Goal: Information Seeking & Learning: Learn about a topic

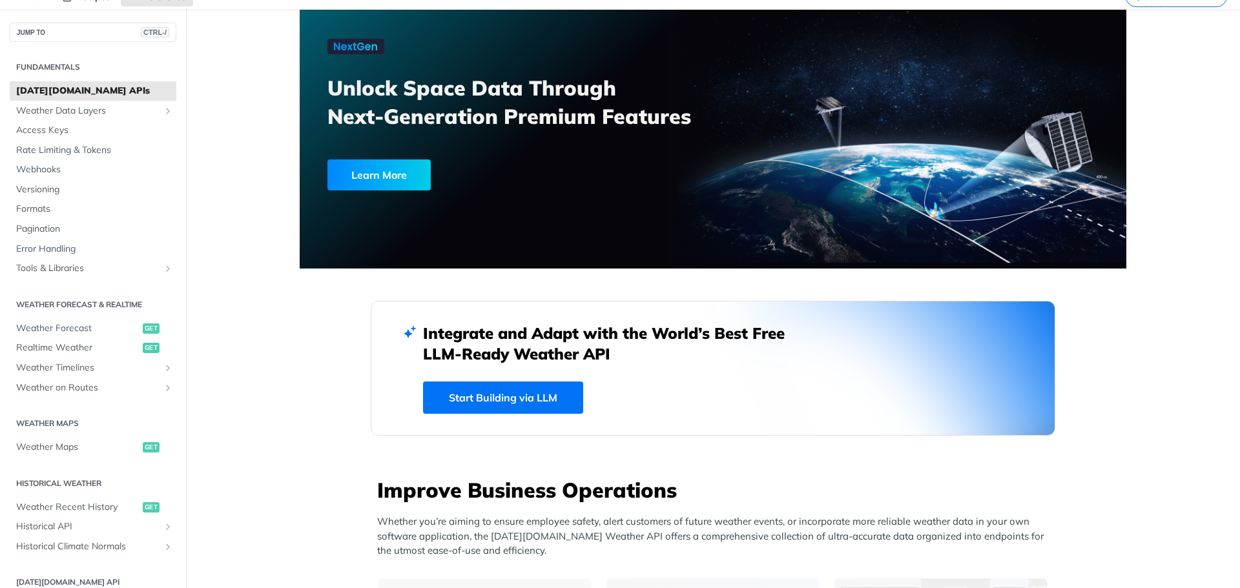
scroll to position [65, 0]
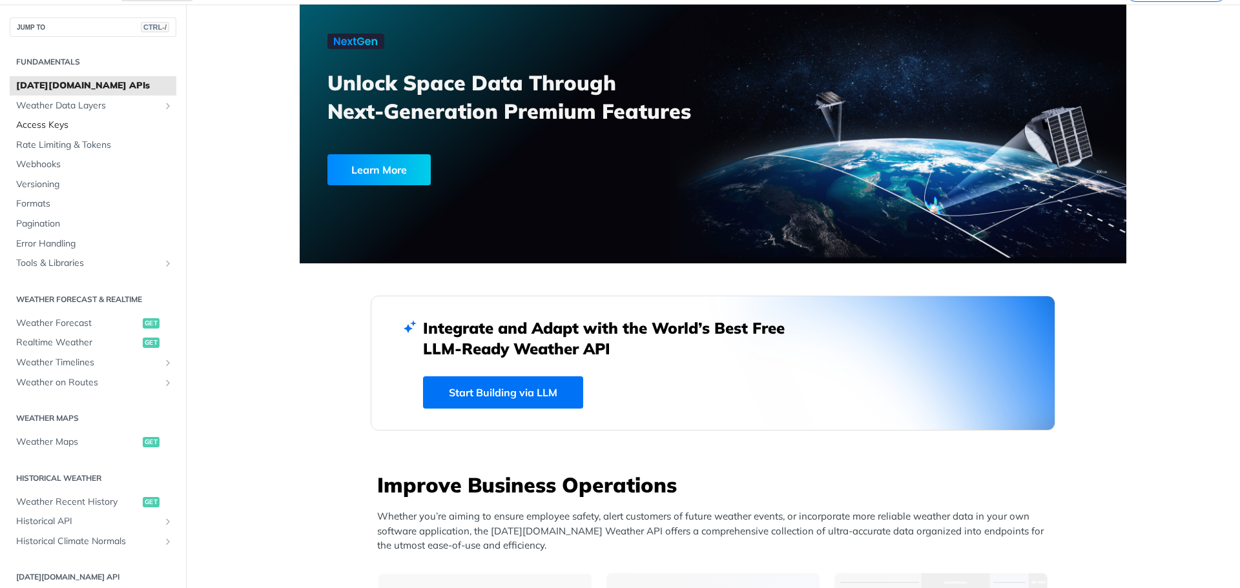
click at [42, 118] on link "Access Keys" at bounding box center [93, 125] width 167 height 19
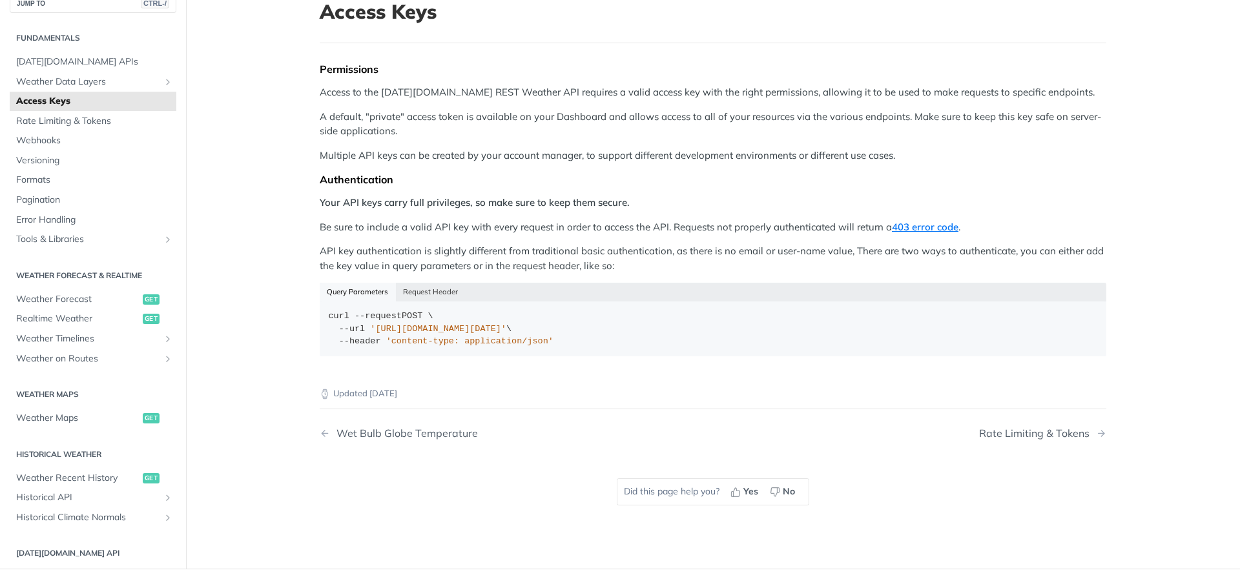
scroll to position [129, 0]
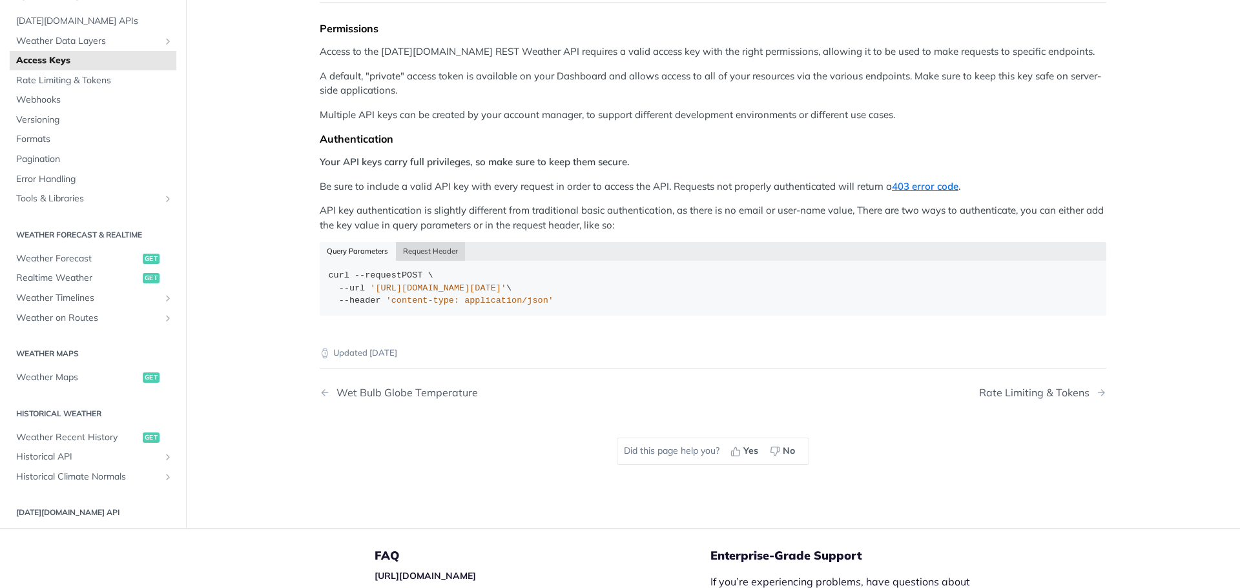
click at [404, 247] on button "Request Header" at bounding box center [431, 251] width 70 height 18
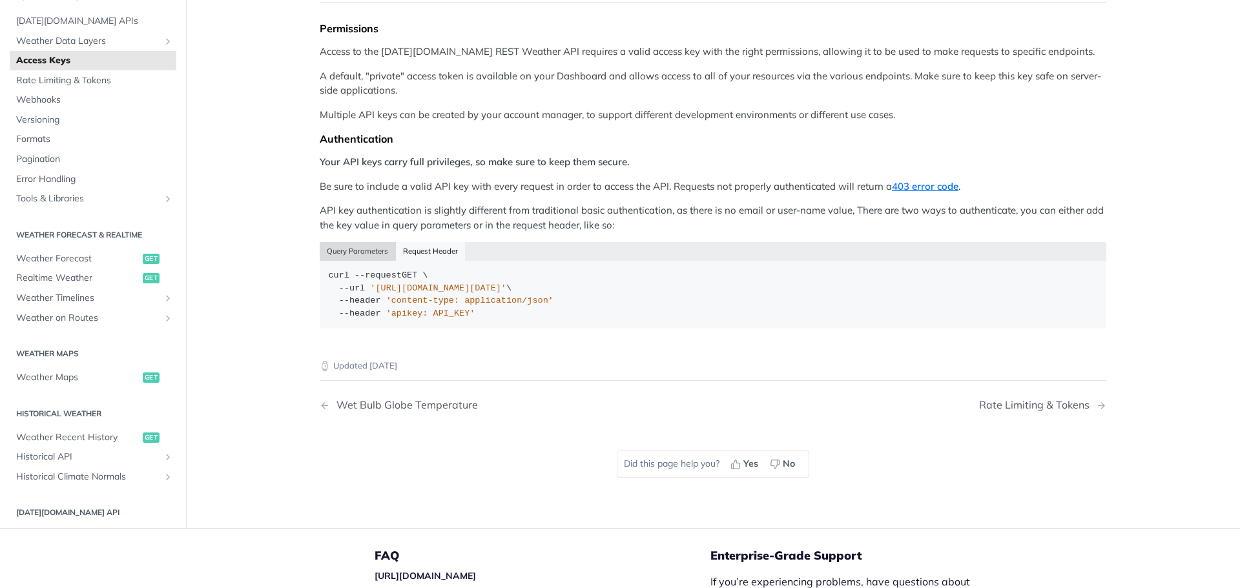
click at [351, 248] on button "Query Parameters" at bounding box center [358, 251] width 76 height 18
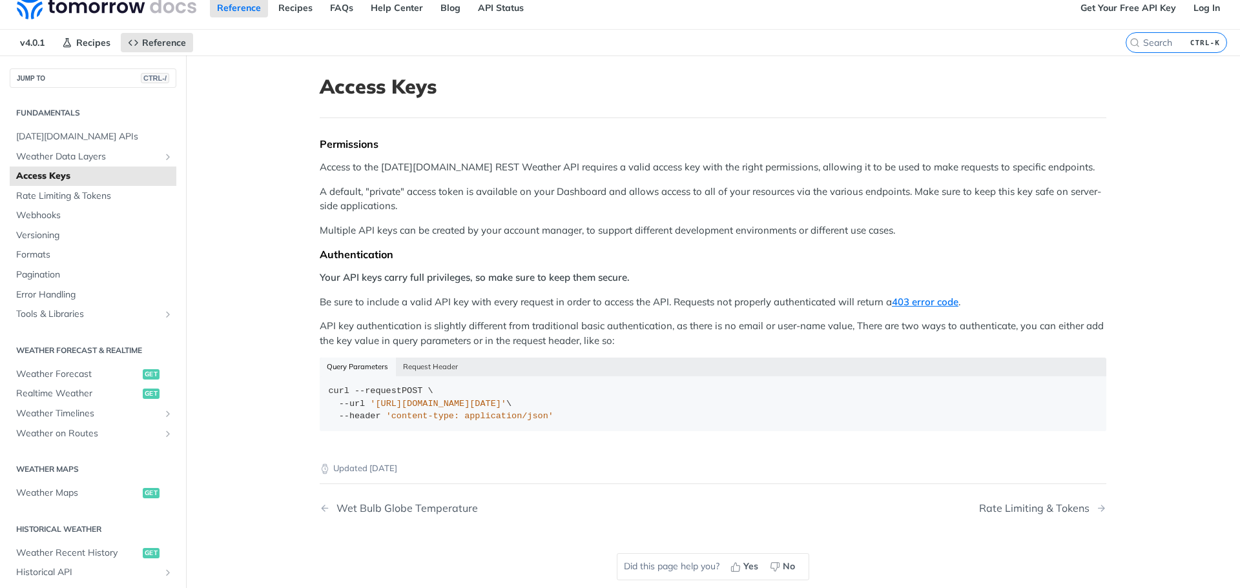
scroll to position [0, 0]
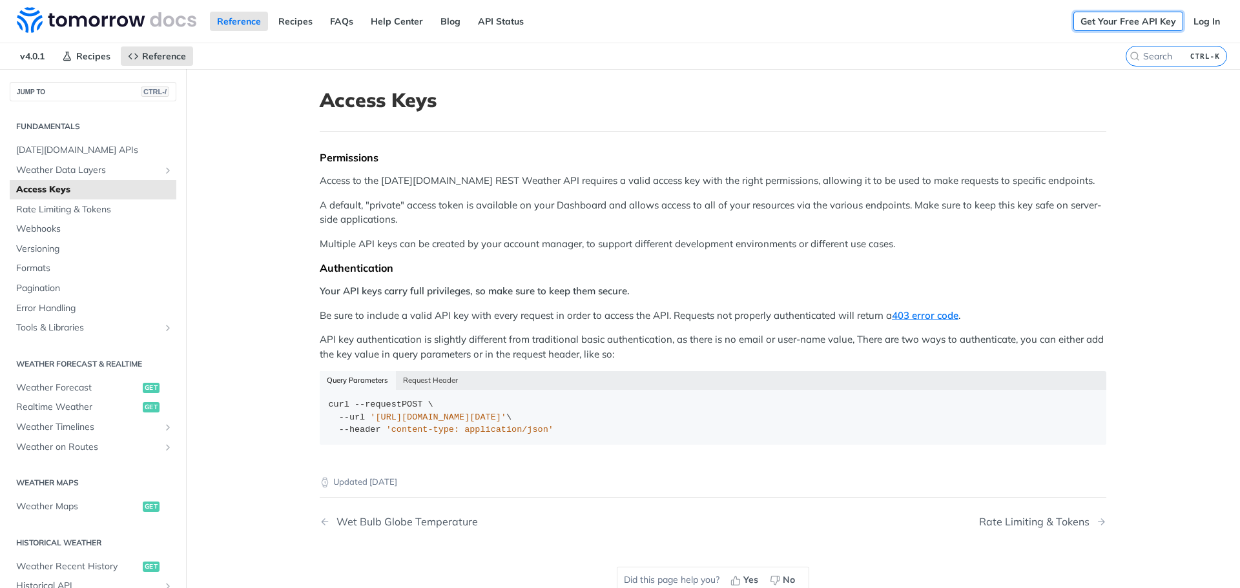
click at [1149, 25] on link "Get Your Free API Key" at bounding box center [1128, 21] width 110 height 19
click at [77, 144] on span "[DATE][DOMAIN_NAME] APIs" at bounding box center [94, 150] width 157 height 13
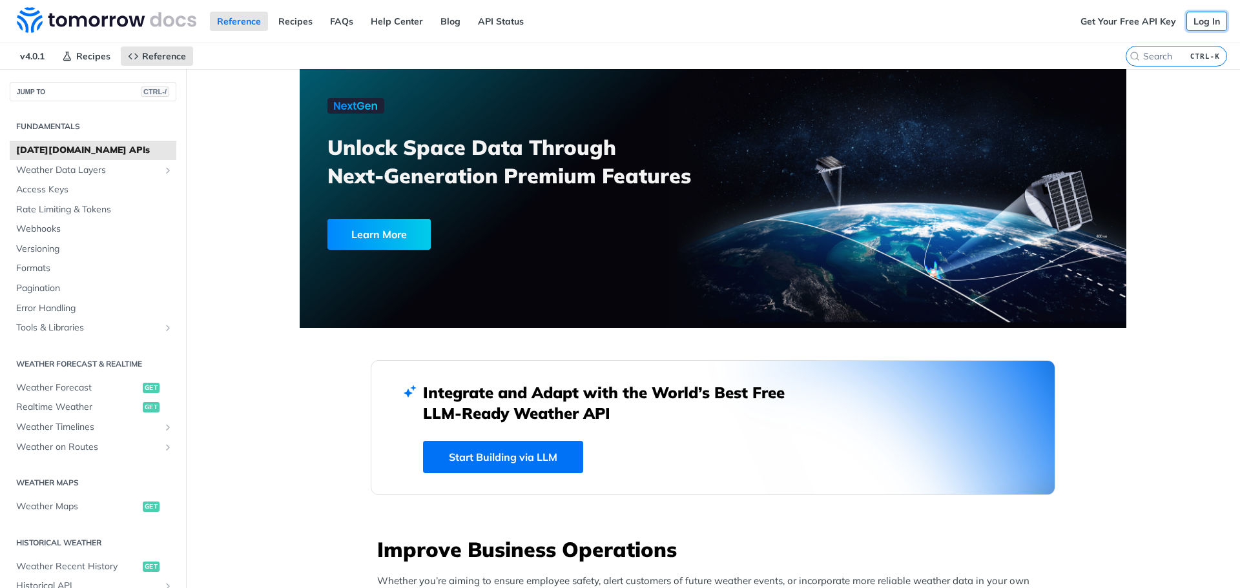
drag, startPoint x: 1207, startPoint y: 19, endPoint x: 1201, endPoint y: 22, distance: 7.2
click at [1207, 19] on link "Log In" at bounding box center [1206, 21] width 41 height 19
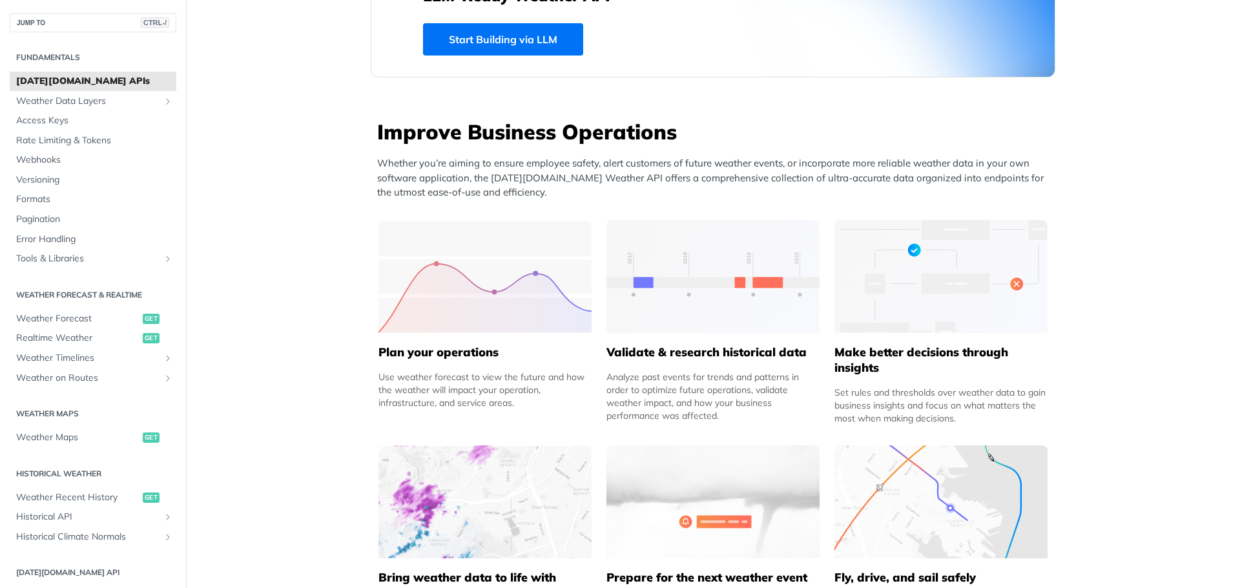
scroll to position [581, 0]
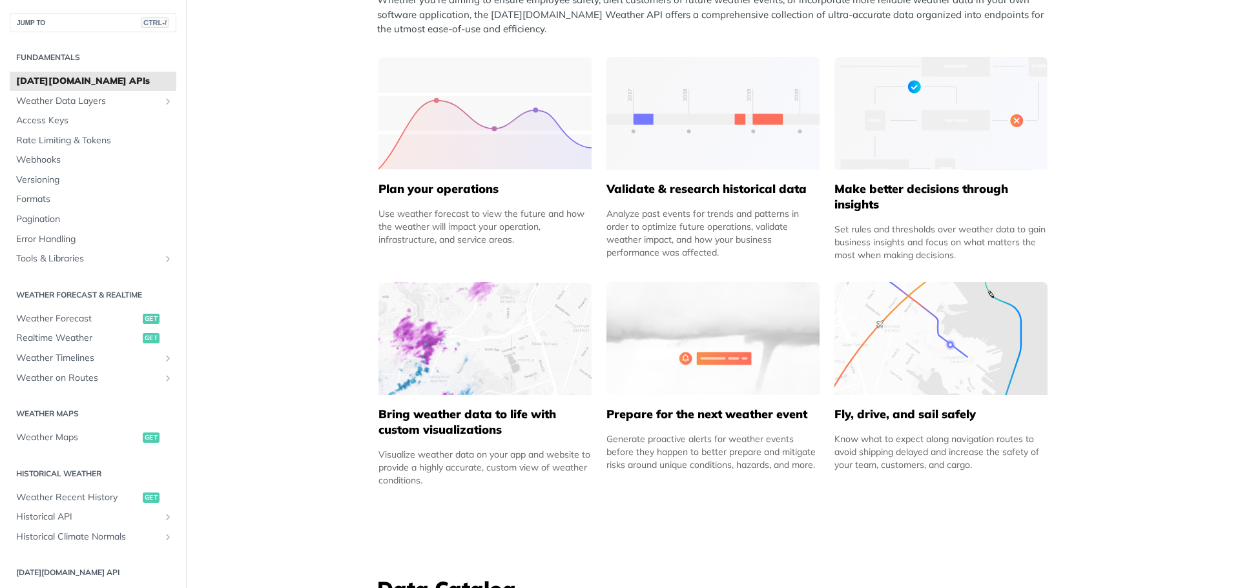
drag, startPoint x: 308, startPoint y: 284, endPoint x: 244, endPoint y: 189, distance: 113.9
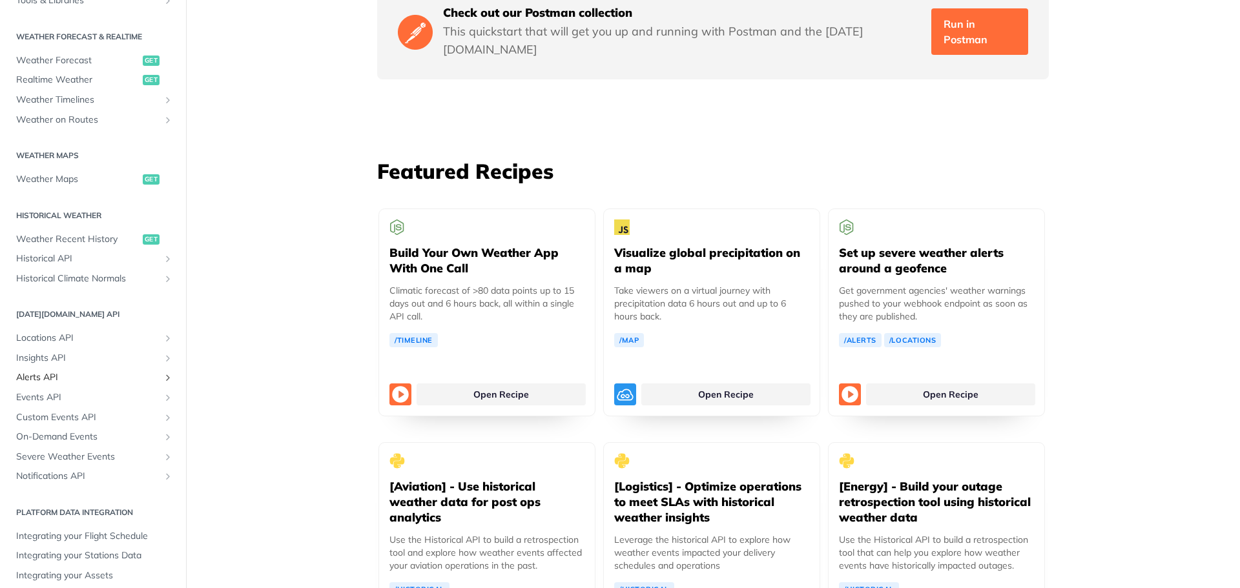
scroll to position [270, 0]
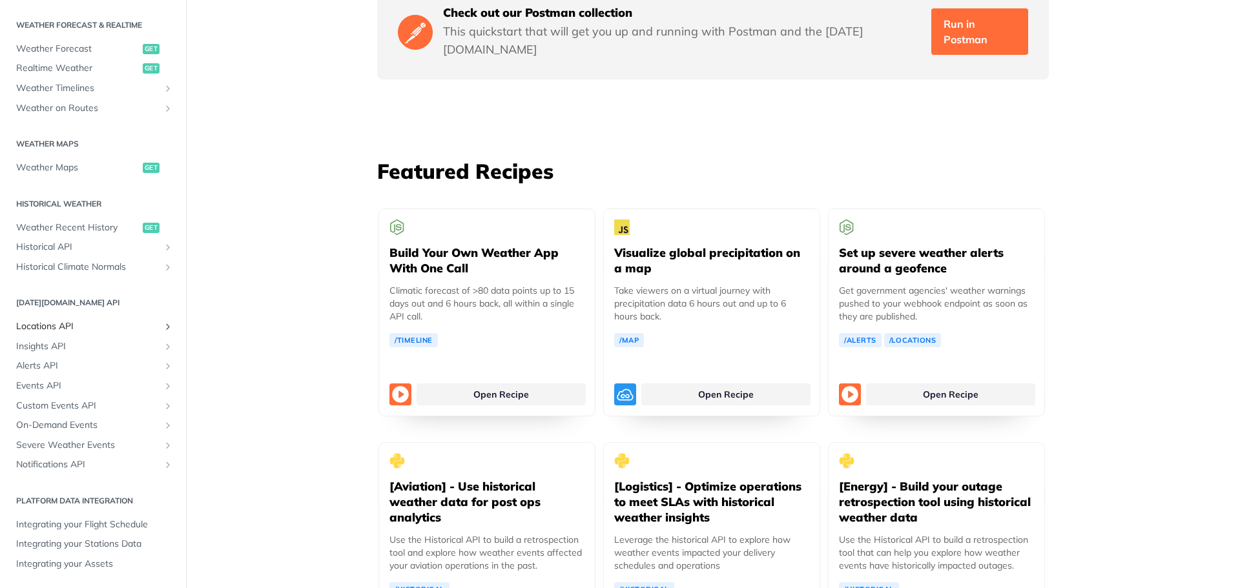
drag, startPoint x: 68, startPoint y: 326, endPoint x: 86, endPoint y: 326, distance: 17.4
click at [68, 326] on span "Locations API" at bounding box center [87, 326] width 143 height 13
